Goal: Task Accomplishment & Management: Use online tool/utility

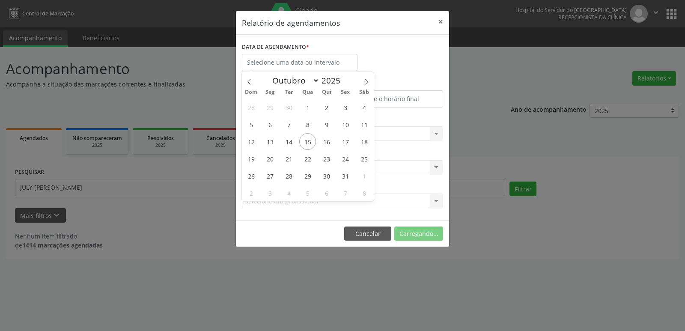
select select "9"
click at [327, 174] on span "30" at bounding box center [326, 176] width 17 height 17
type input "[DATE]"
click at [327, 174] on span "30" at bounding box center [326, 176] width 17 height 17
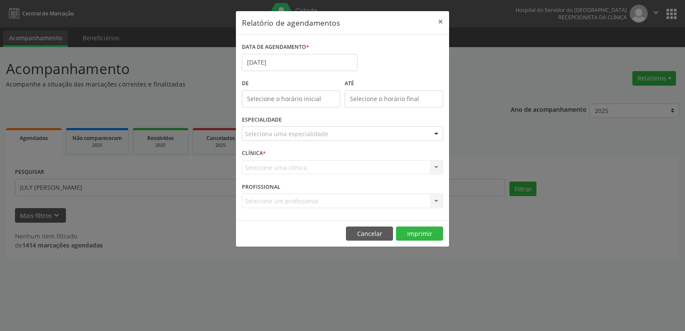
click at [437, 132] on div at bounding box center [436, 134] width 13 height 15
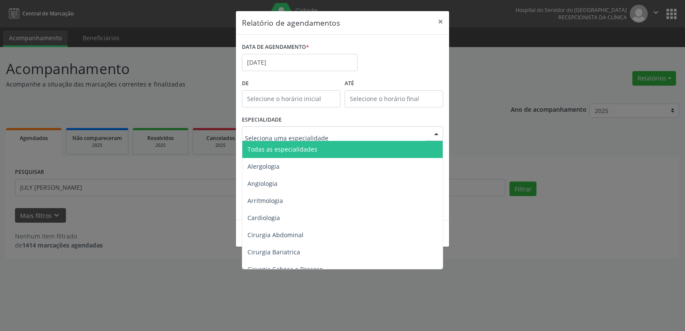
click at [363, 153] on span "Todas as especialidades" at bounding box center [343, 149] width 202 height 17
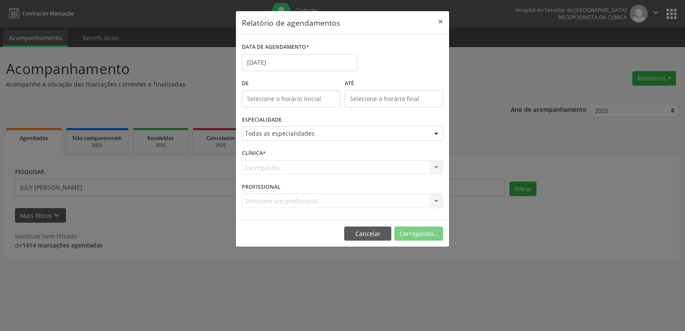
click at [315, 147] on span "Todas as especialidades" at bounding box center [283, 149] width 70 height 8
click at [313, 150] on span "Todas as especialidades" at bounding box center [283, 149] width 70 height 8
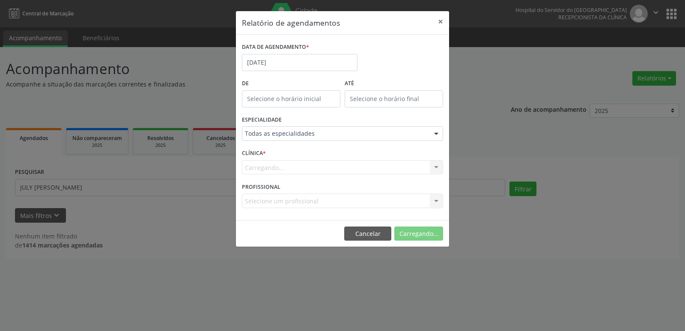
click at [313, 150] on span "Todas as especialidades" at bounding box center [283, 149] width 70 height 8
click at [305, 150] on span "Todas as especialidades" at bounding box center [283, 149] width 70 height 8
click at [320, 165] on span "Alergologia" at bounding box center [343, 166] width 202 height 17
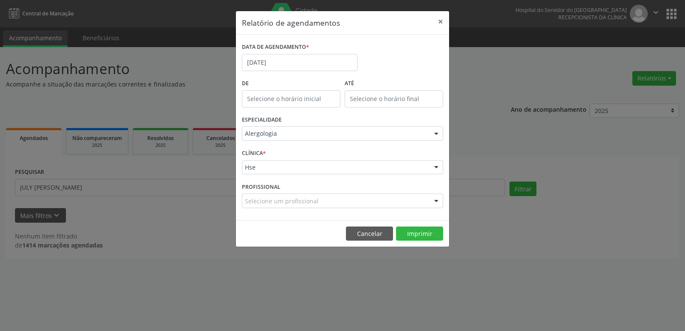
click at [437, 166] on div at bounding box center [436, 168] width 13 height 15
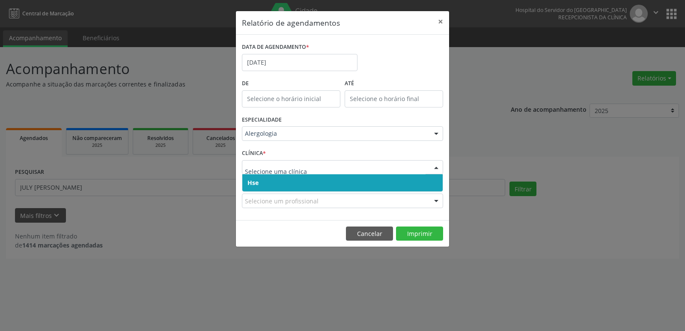
click at [339, 186] on span "Hse" at bounding box center [342, 182] width 200 height 17
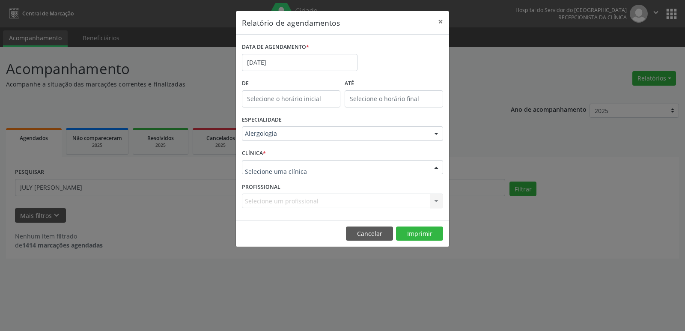
click at [440, 164] on div at bounding box center [436, 168] width 13 height 15
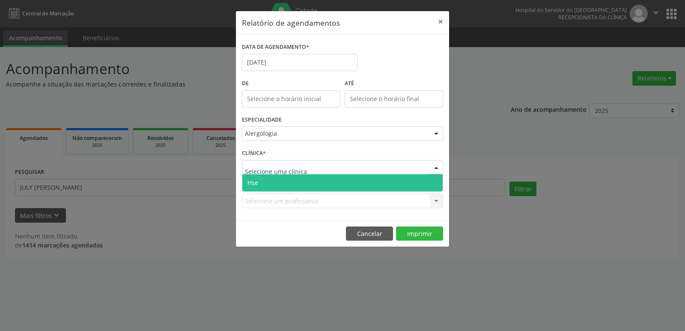
click at [366, 184] on span "Hse" at bounding box center [342, 182] width 200 height 17
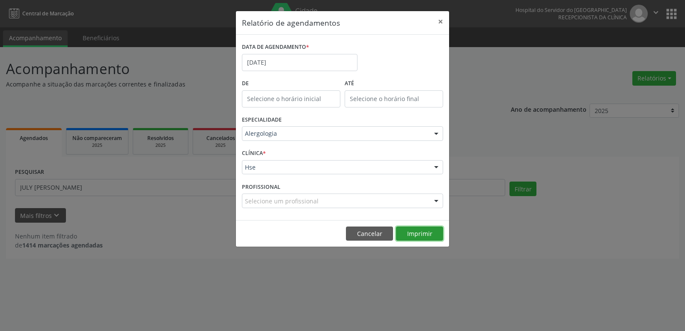
click at [419, 232] on button "Imprimir" at bounding box center [419, 234] width 47 height 15
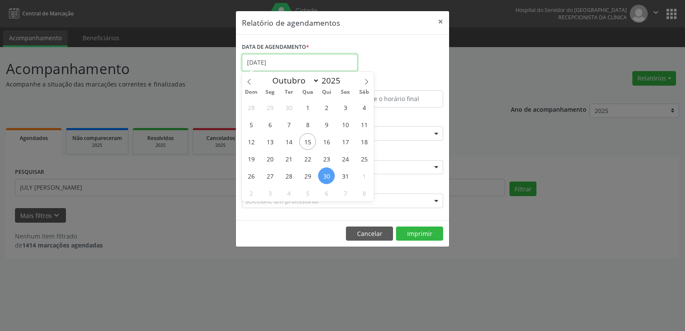
click at [277, 62] on input "[DATE]" at bounding box center [300, 62] width 116 height 17
click at [324, 172] on span "30" at bounding box center [326, 176] width 17 height 17
type input "[DATE]"
click at [268, 176] on span "27" at bounding box center [270, 176] width 17 height 17
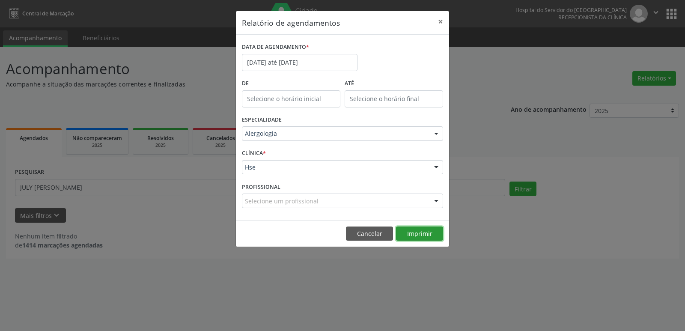
click at [417, 236] on button "Imprimir" at bounding box center [419, 234] width 47 height 15
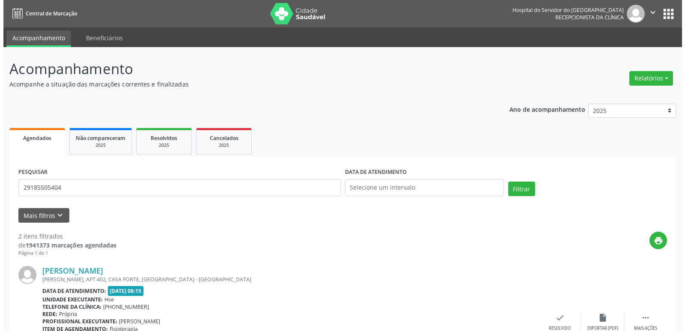
scroll to position [31, 0]
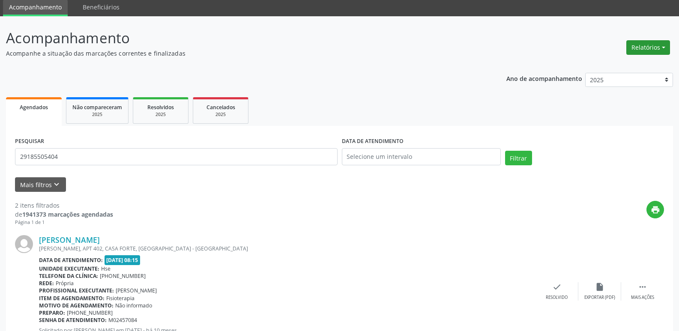
click at [648, 43] on button "Relatórios" at bounding box center [648, 47] width 44 height 15
click at [620, 67] on link "Agendamentos" at bounding box center [624, 66] width 92 height 12
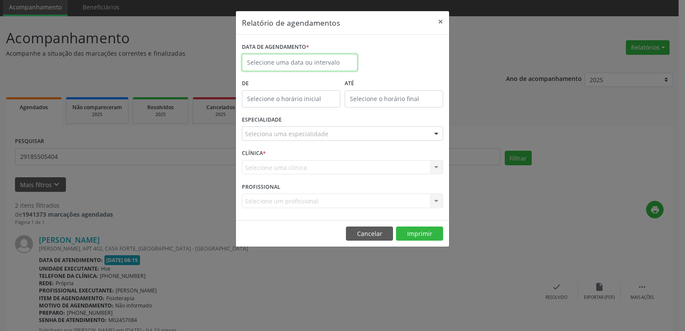
click at [265, 63] on input "text" at bounding box center [300, 62] width 116 height 17
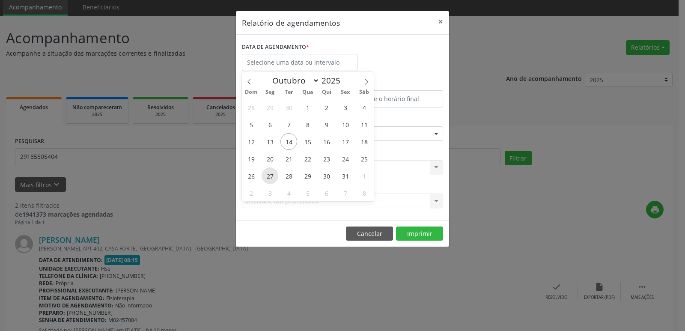
click at [275, 175] on span "27" at bounding box center [270, 176] width 17 height 17
type input "27/10/2025"
drag, startPoint x: 275, startPoint y: 175, endPoint x: 339, endPoint y: 180, distance: 64.9
click at [339, 180] on div "28 29 30 1 2 3 4 5 6 7 8 9 10 11 12 13 14 15 16 17 18 19 20 21 22 23 24 25 26 2…" at bounding box center [308, 150] width 132 height 103
click at [339, 180] on span "31" at bounding box center [345, 176] width 17 height 17
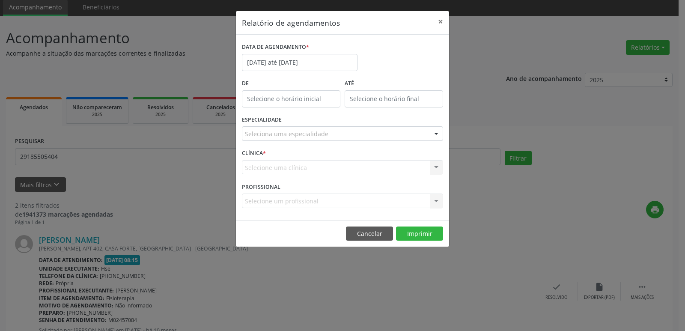
click at [435, 135] on div at bounding box center [436, 134] width 13 height 15
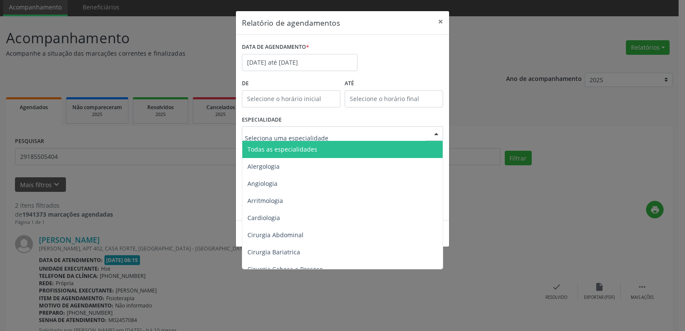
click at [327, 145] on span "Todas as especialidades" at bounding box center [343, 149] width 202 height 17
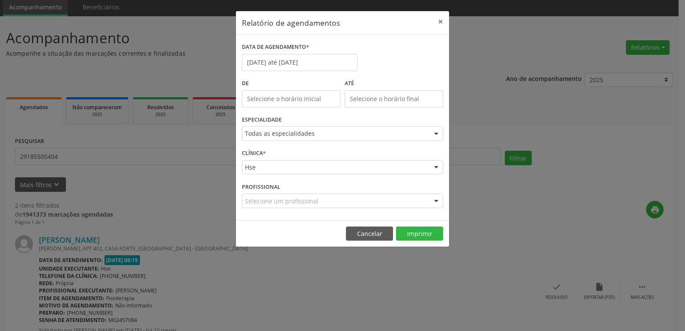
click at [435, 168] on div at bounding box center [436, 168] width 13 height 15
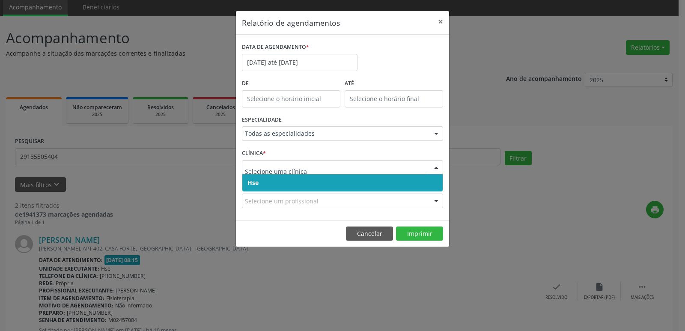
click at [424, 182] on span "Hse" at bounding box center [342, 182] width 200 height 17
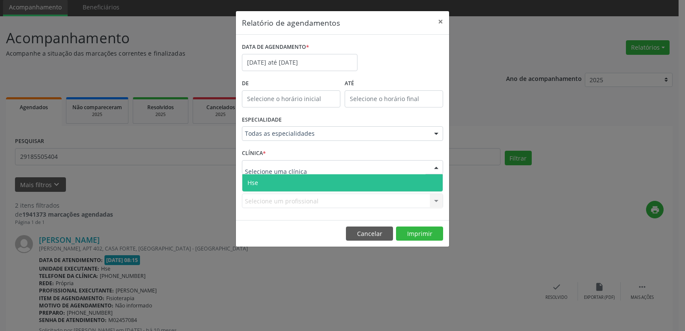
click at [436, 167] on div at bounding box center [436, 168] width 13 height 15
click at [377, 184] on span "Hse" at bounding box center [342, 182] width 200 height 17
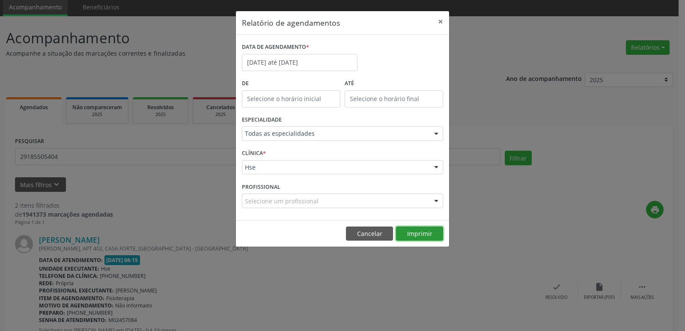
click at [411, 235] on button "Imprimir" at bounding box center [419, 234] width 47 height 15
